Goal: Task Accomplishment & Management: Manage account settings

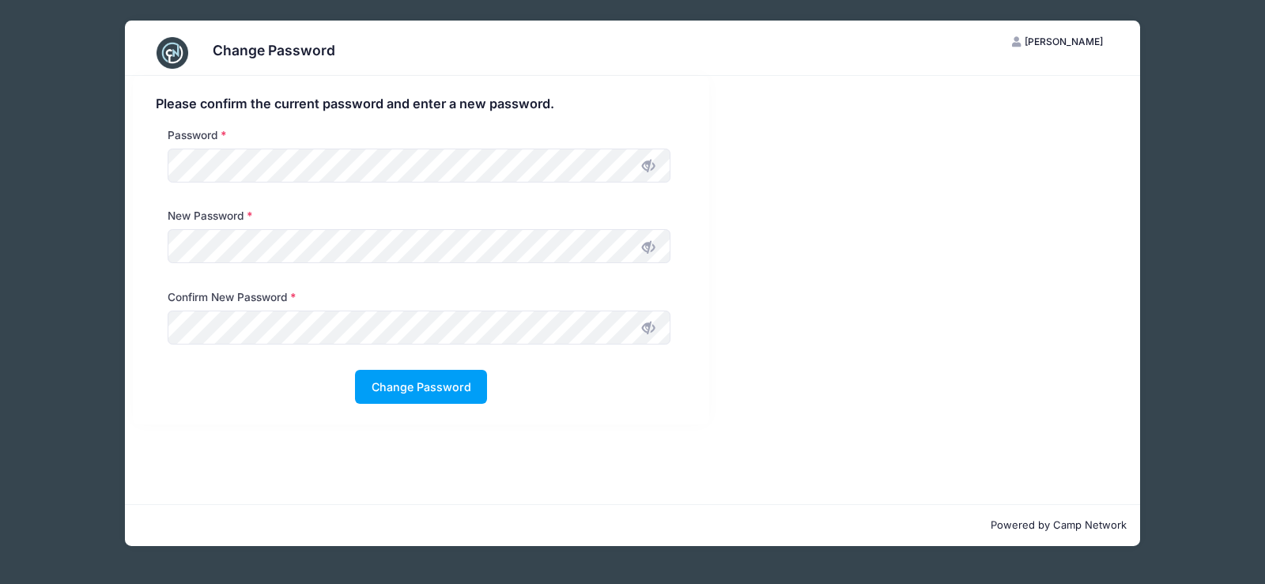
drag, startPoint x: 783, startPoint y: 245, endPoint x: 742, endPoint y: 217, distance: 49.4
click at [783, 245] on div "Please confirm the current password and enter a new password. Password New Pass…" at bounding box center [632, 250] width 1014 height 349
click at [651, 168] on icon at bounding box center [648, 166] width 13 height 13
click at [49, 159] on div "Change Password CT [PERSON_NAME] My Account Logout Please confirm the current p…" at bounding box center [633, 283] width 1218 height 567
click at [809, 303] on div "Please confirm the current password and enter a new password. Password New Pass…" at bounding box center [632, 250] width 1014 height 349
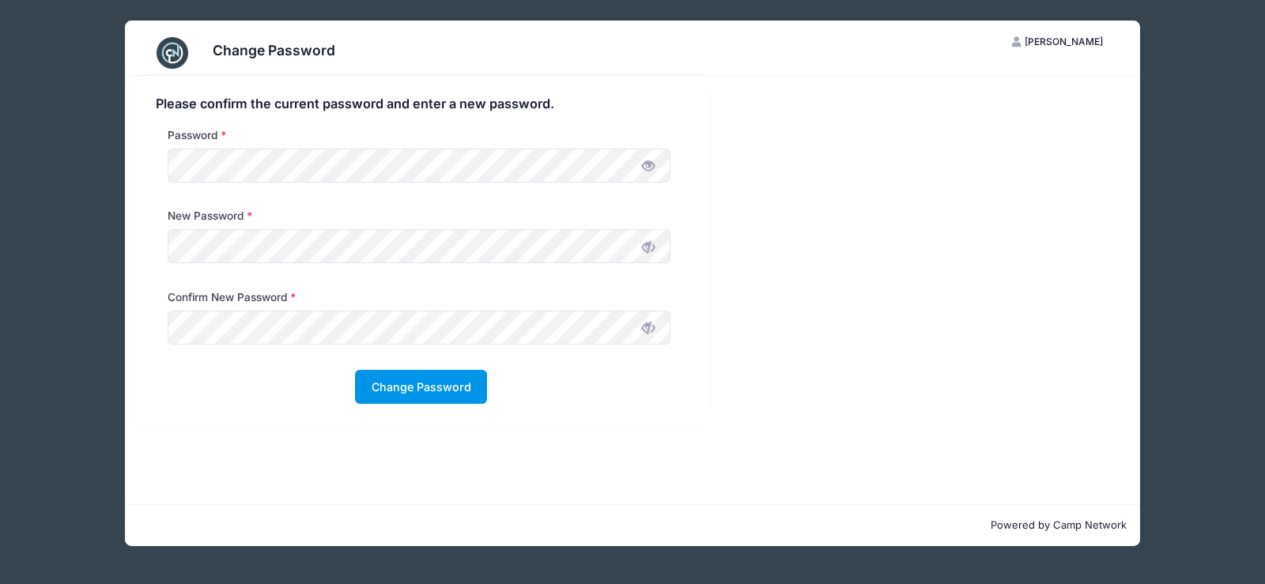
click at [425, 386] on button "Change Password" at bounding box center [421, 387] width 132 height 34
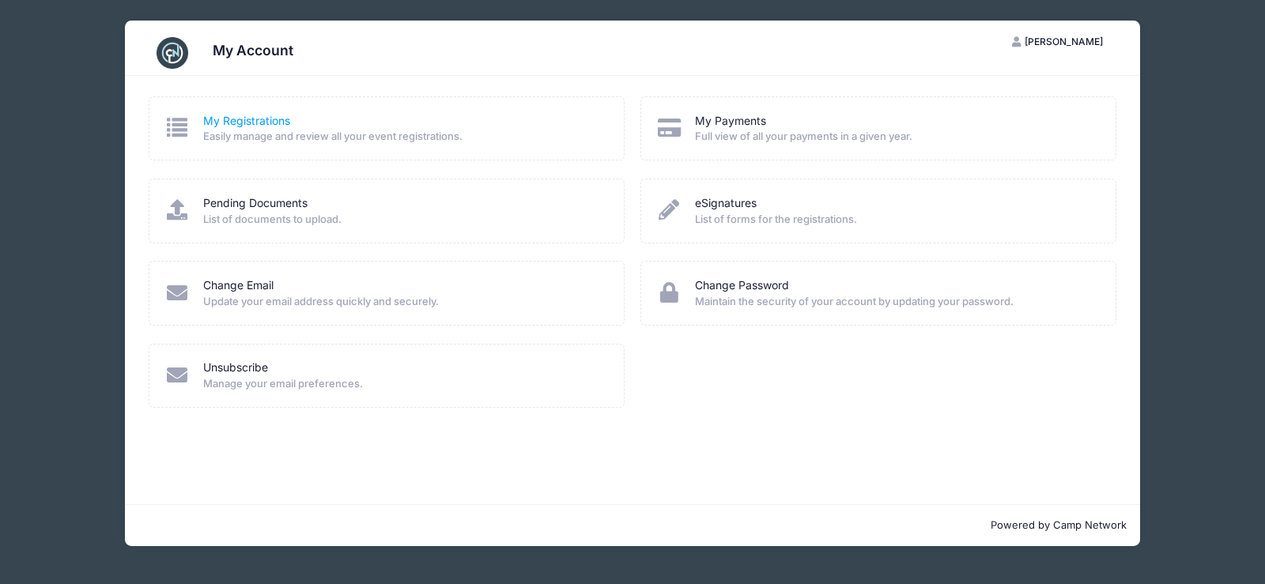
click at [246, 120] on link "My Registrations" at bounding box center [246, 121] width 87 height 17
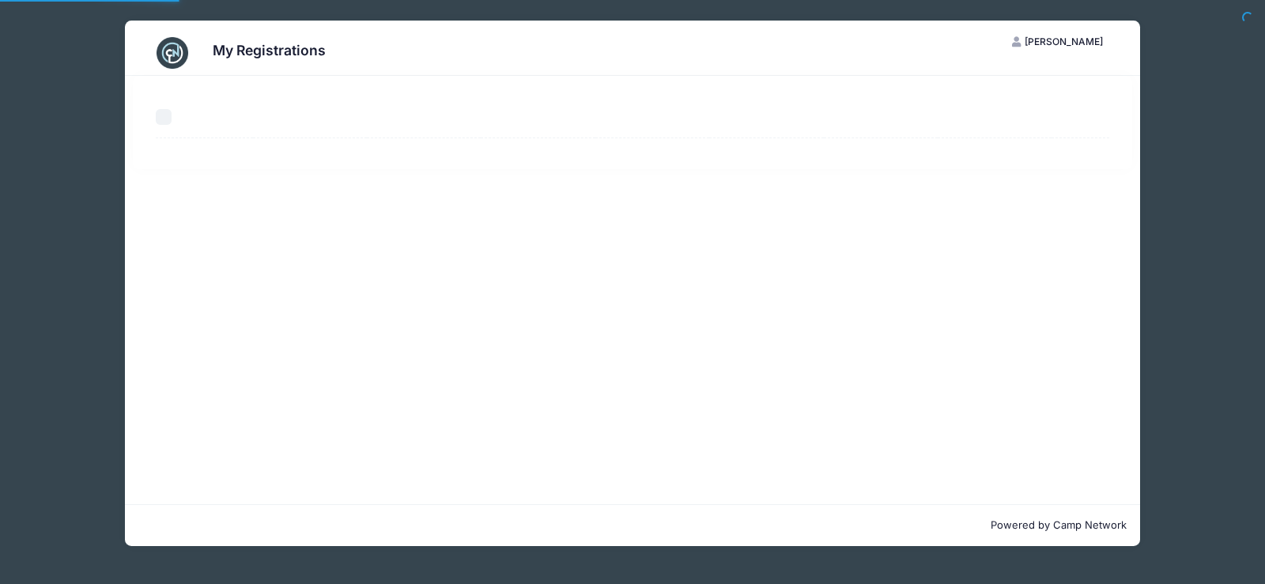
select select "50"
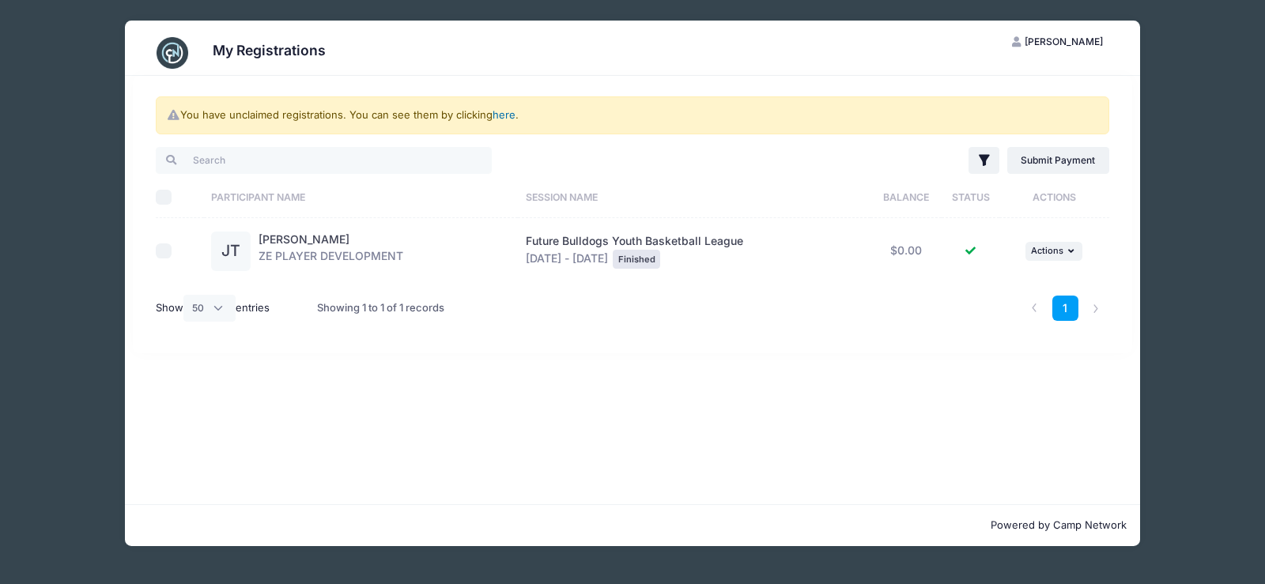
click at [507, 112] on link "here" at bounding box center [504, 114] width 23 height 13
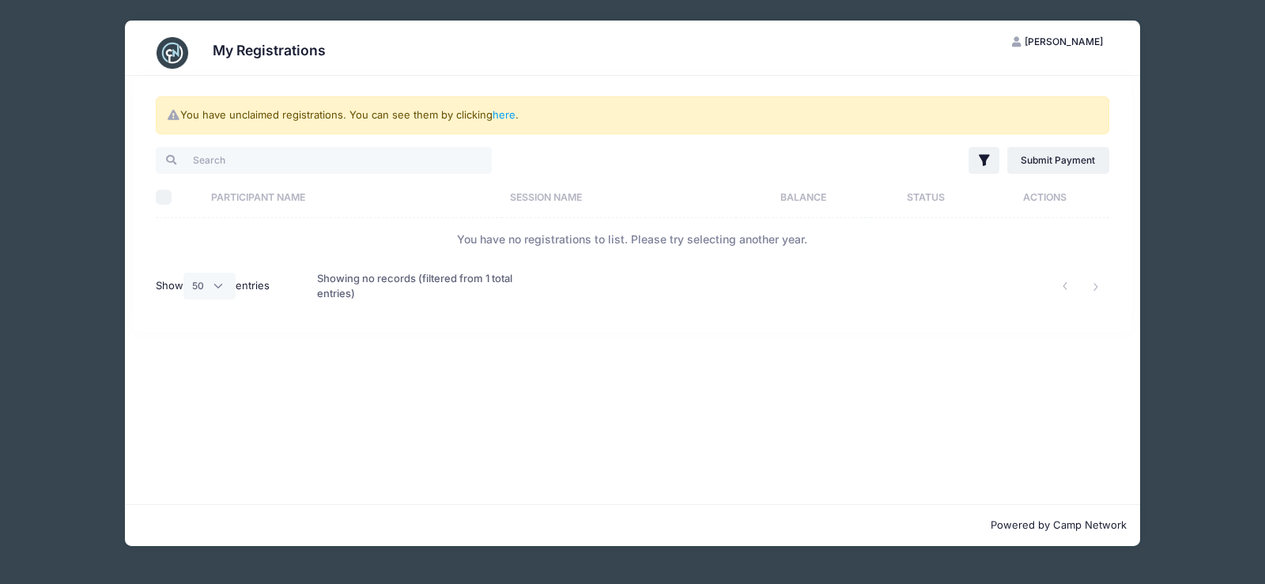
click at [171, 49] on img at bounding box center [173, 53] width 32 height 32
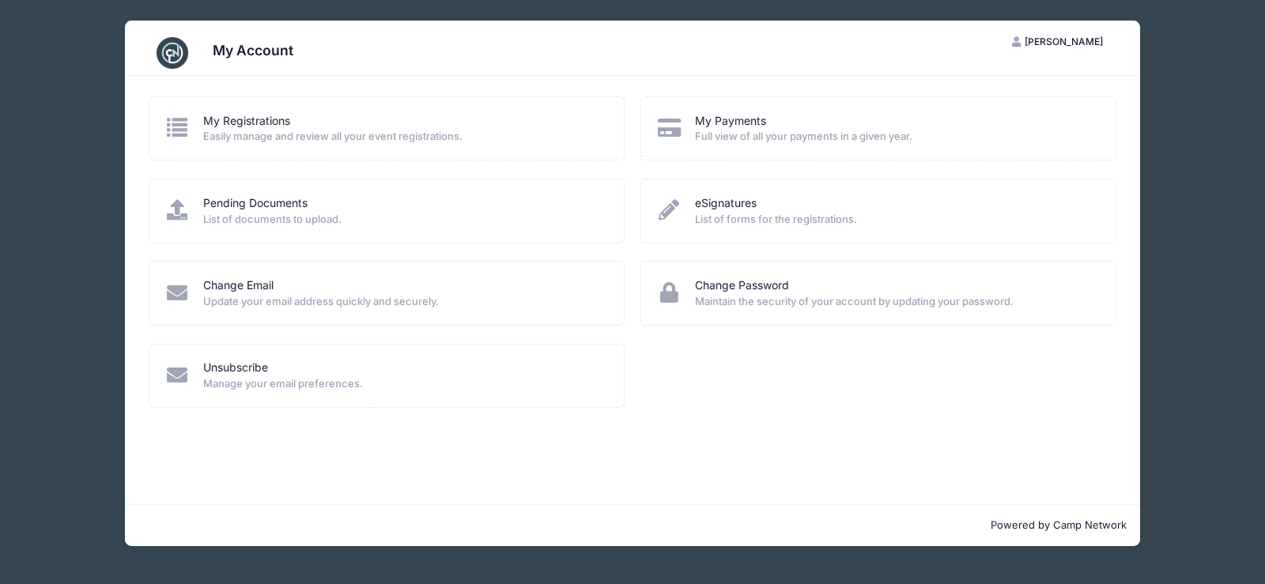
click at [1075, 43] on span "[PERSON_NAME]" at bounding box center [1064, 42] width 78 height 12
click at [995, 119] on link "Logout" at bounding box center [1018, 122] width 183 height 30
